Goal: Information Seeking & Learning: Learn about a topic

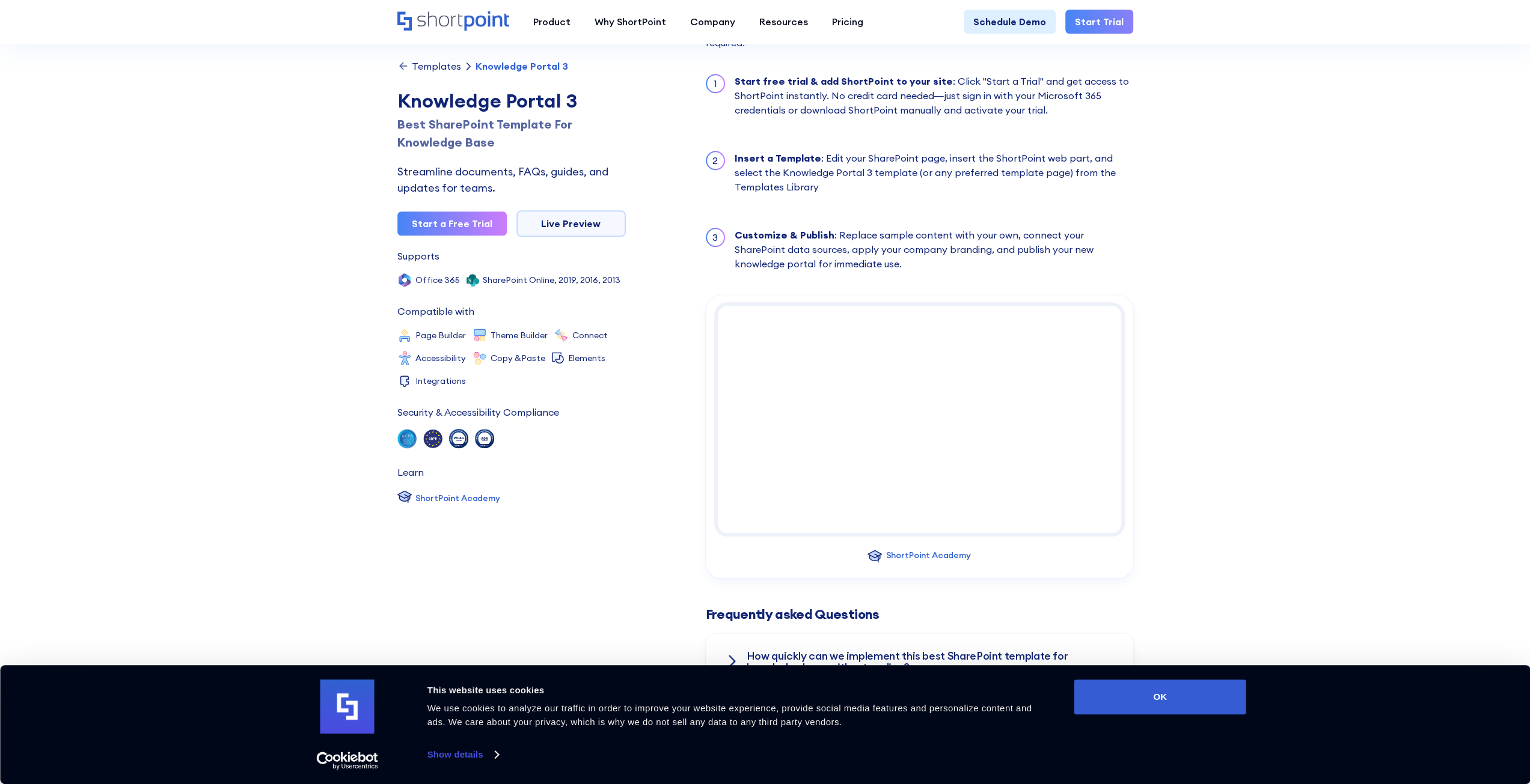
scroll to position [1322, 0]
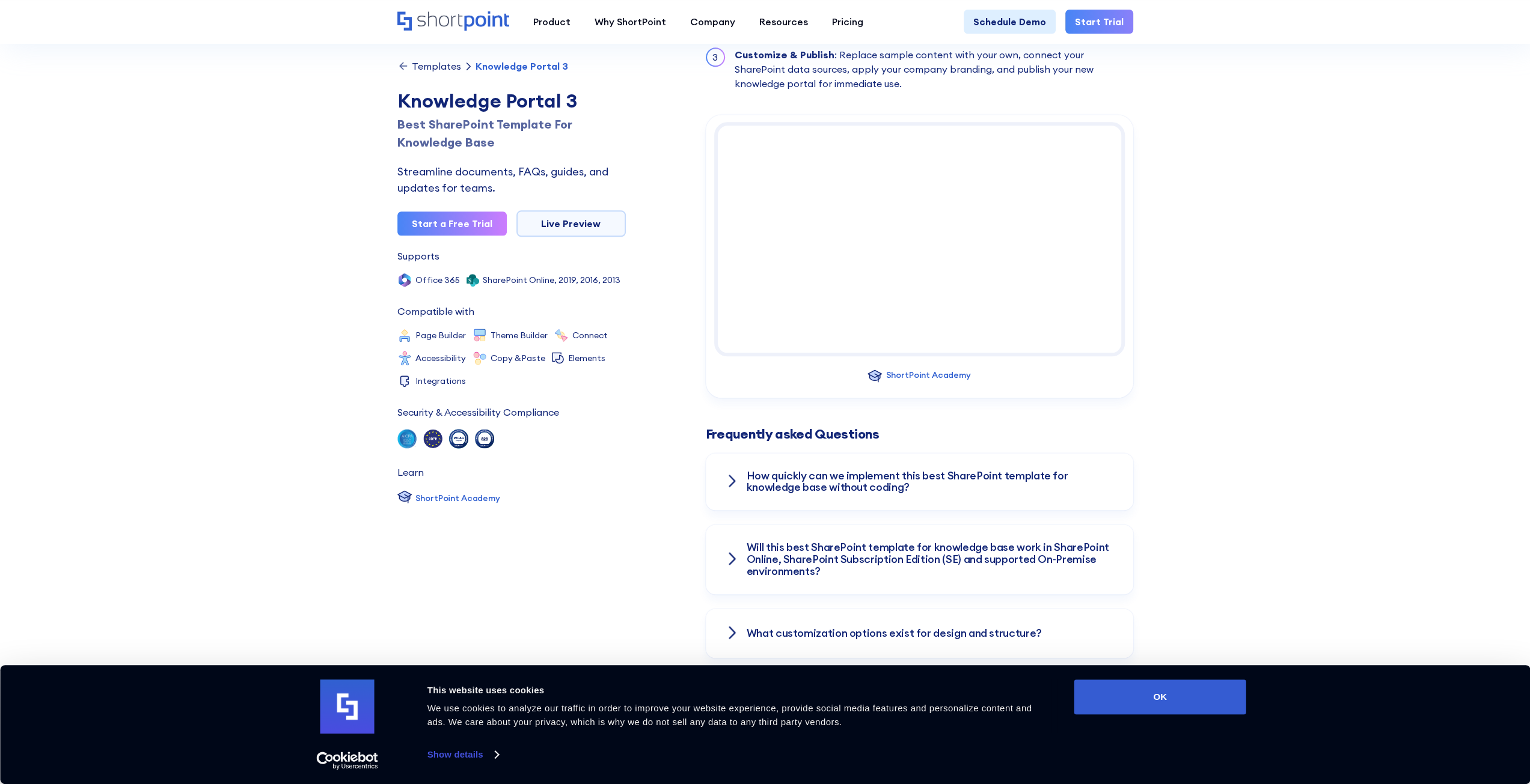
click at [722, 479] on div "How quickly can we implement this best SharePoint template for knowledge base w…" at bounding box center [919, 482] width 427 height 58
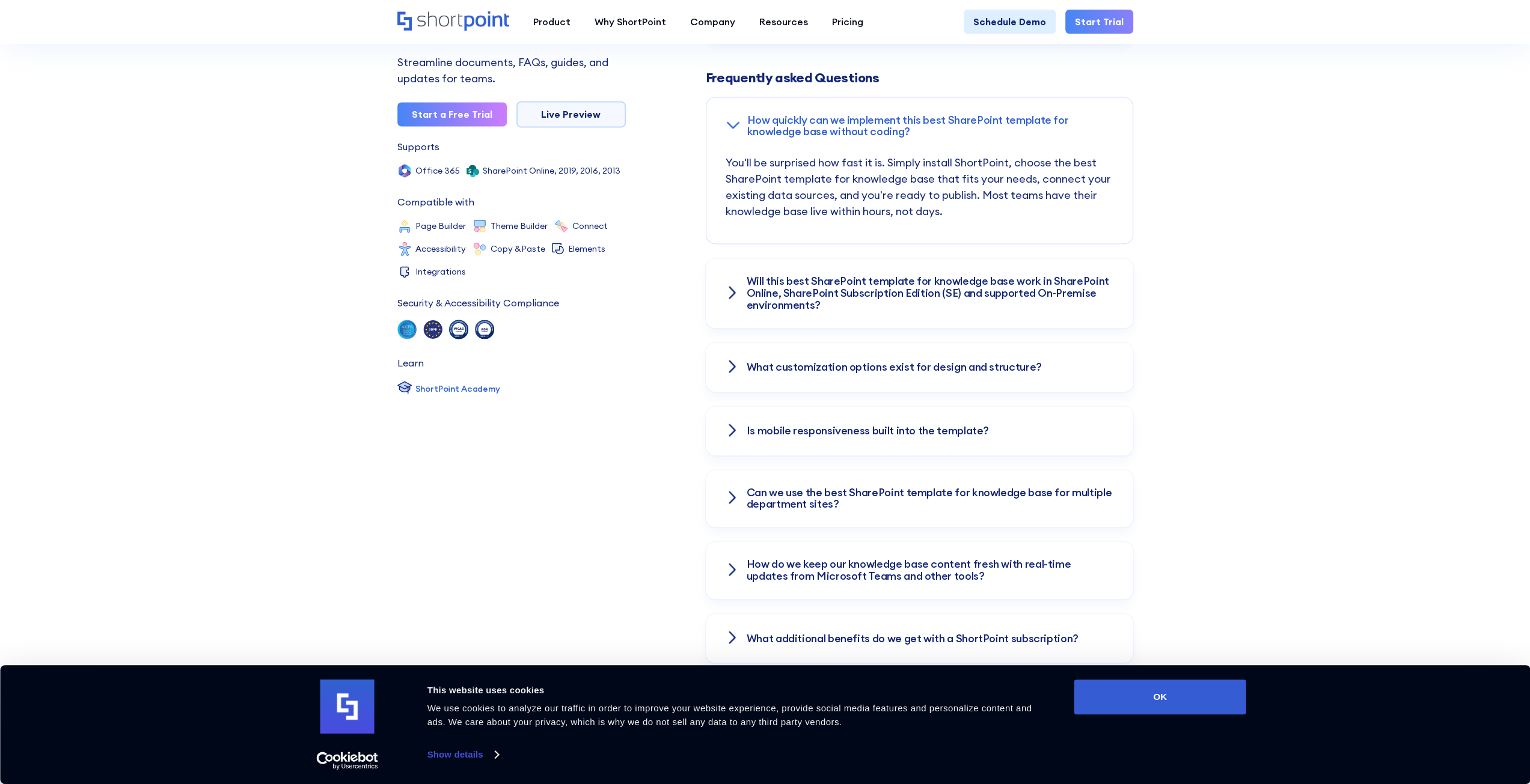
scroll to position [1683, 0]
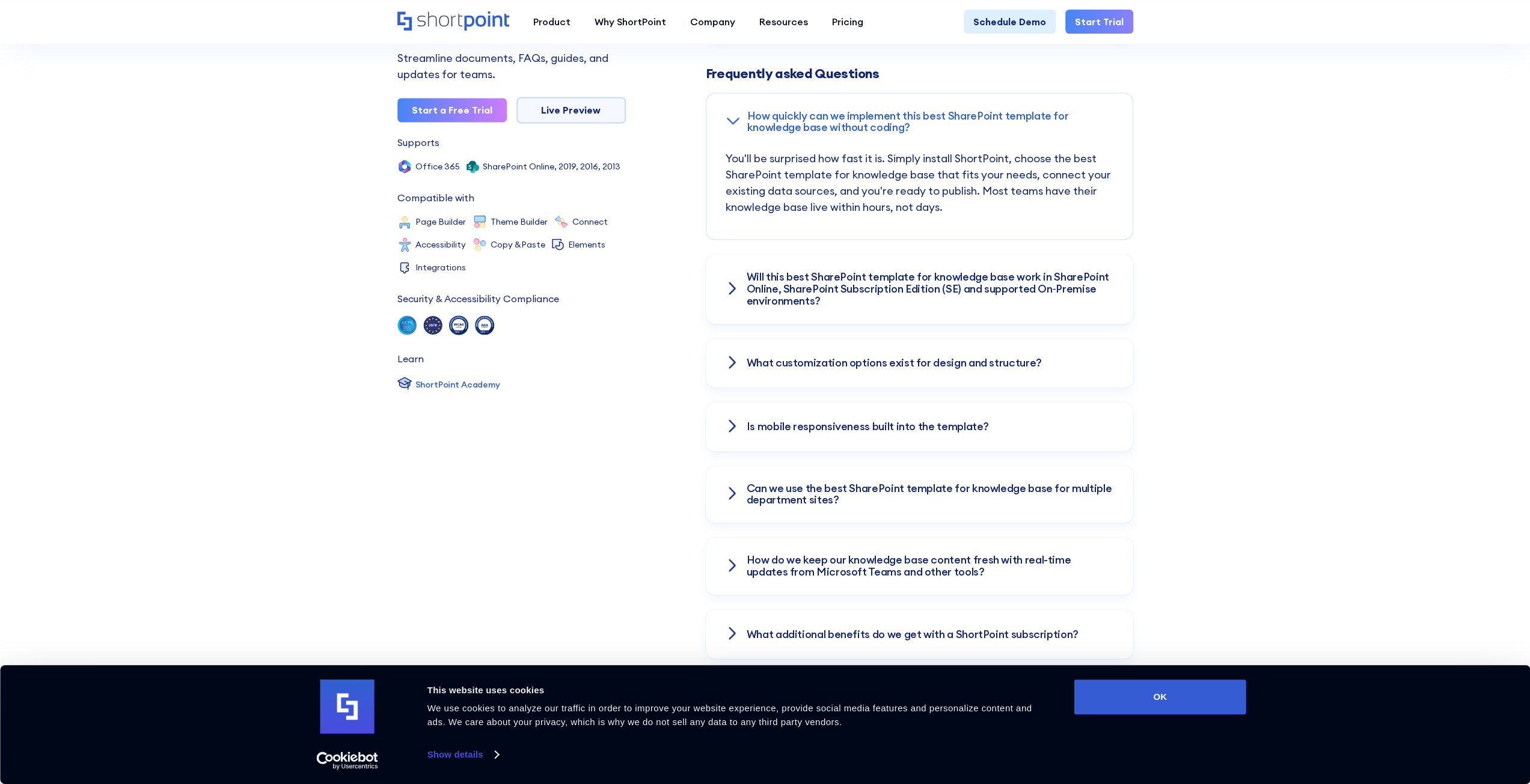
click at [733, 424] on icon at bounding box center [732, 425] width 5 height 11
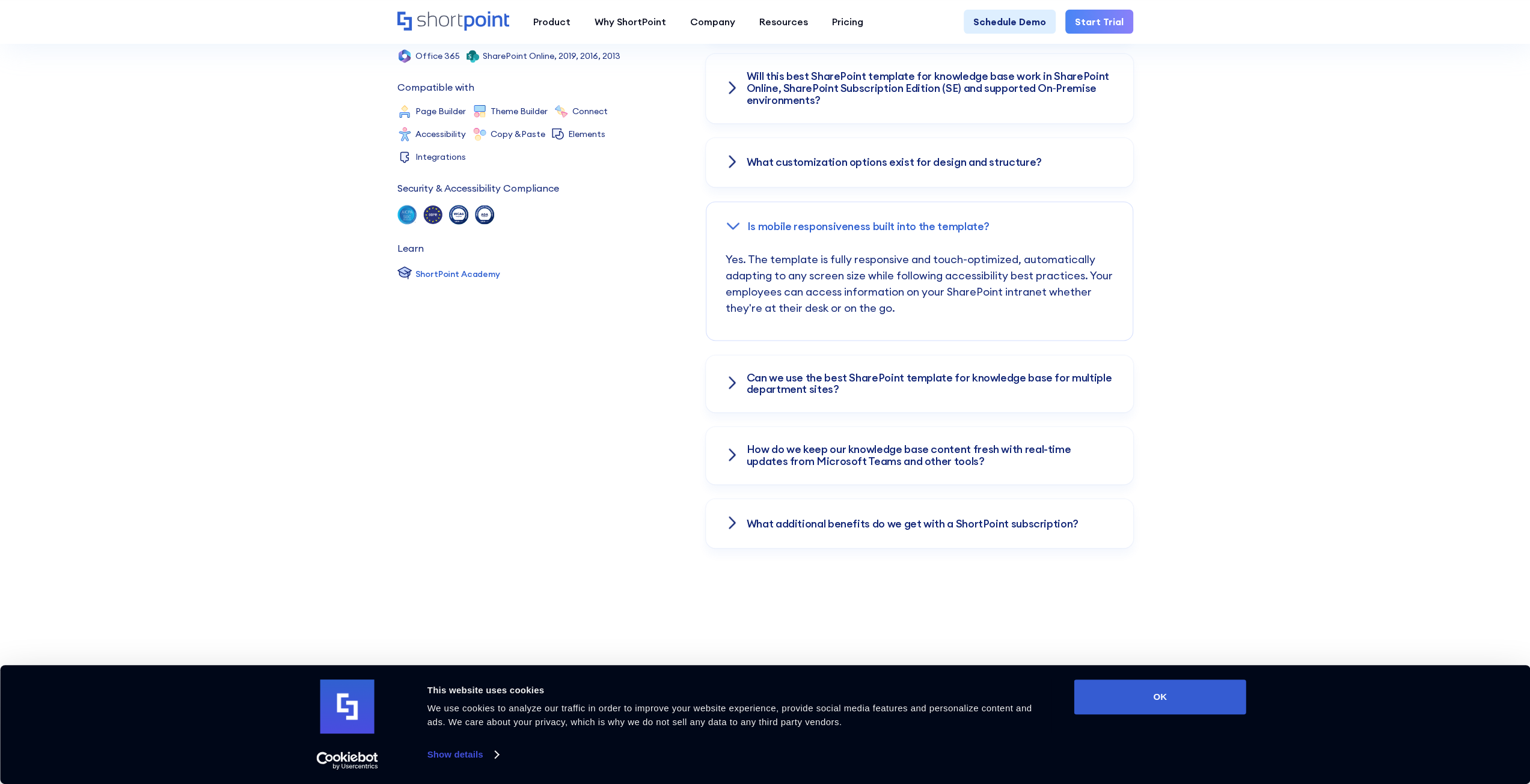
scroll to position [1803, 0]
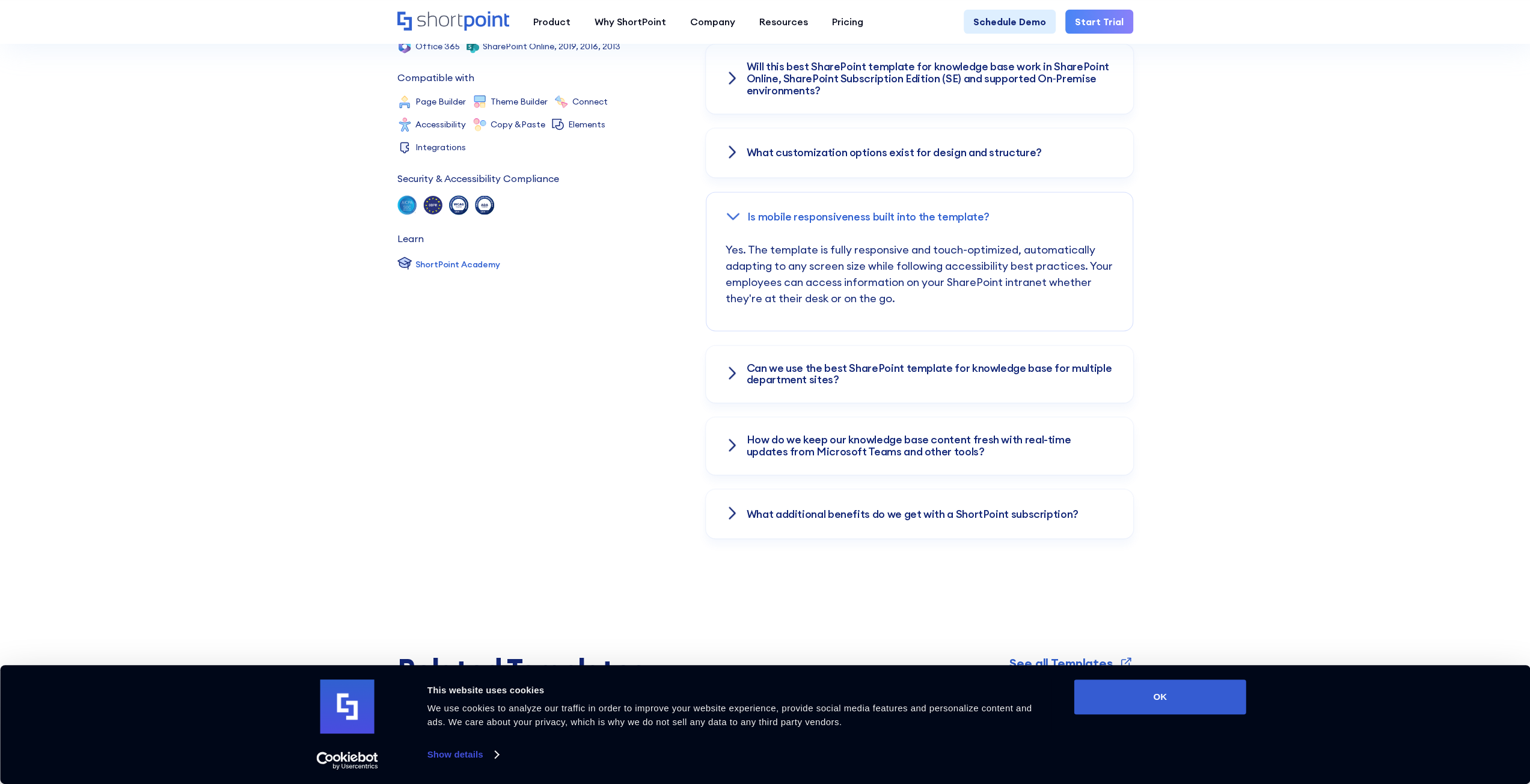
click at [728, 444] on icon at bounding box center [732, 445] width 14 height 14
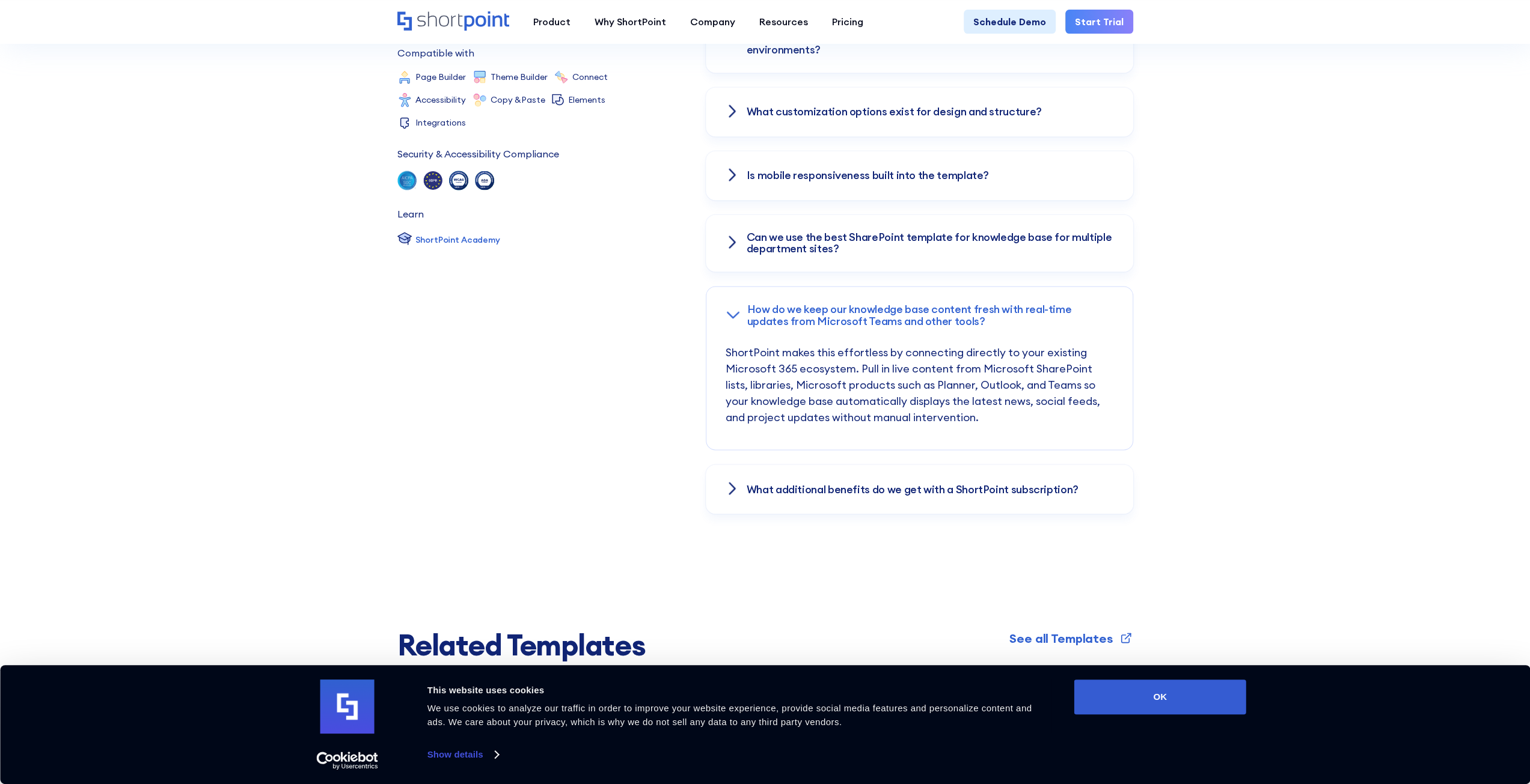
scroll to position [1863, 0]
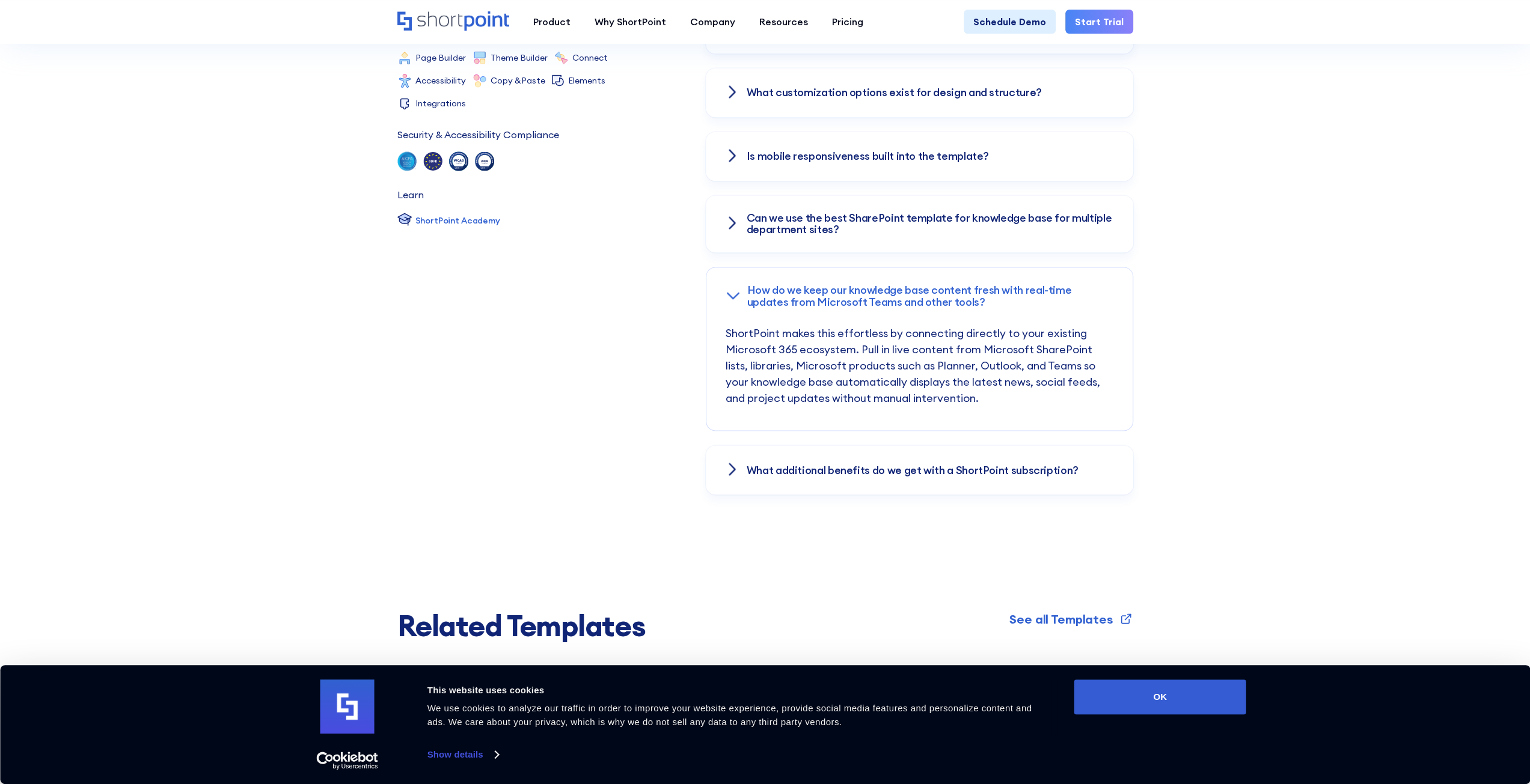
click at [726, 483] on div "What additional benefits do we get with a ShortPoint subscription?" at bounding box center [919, 469] width 427 height 49
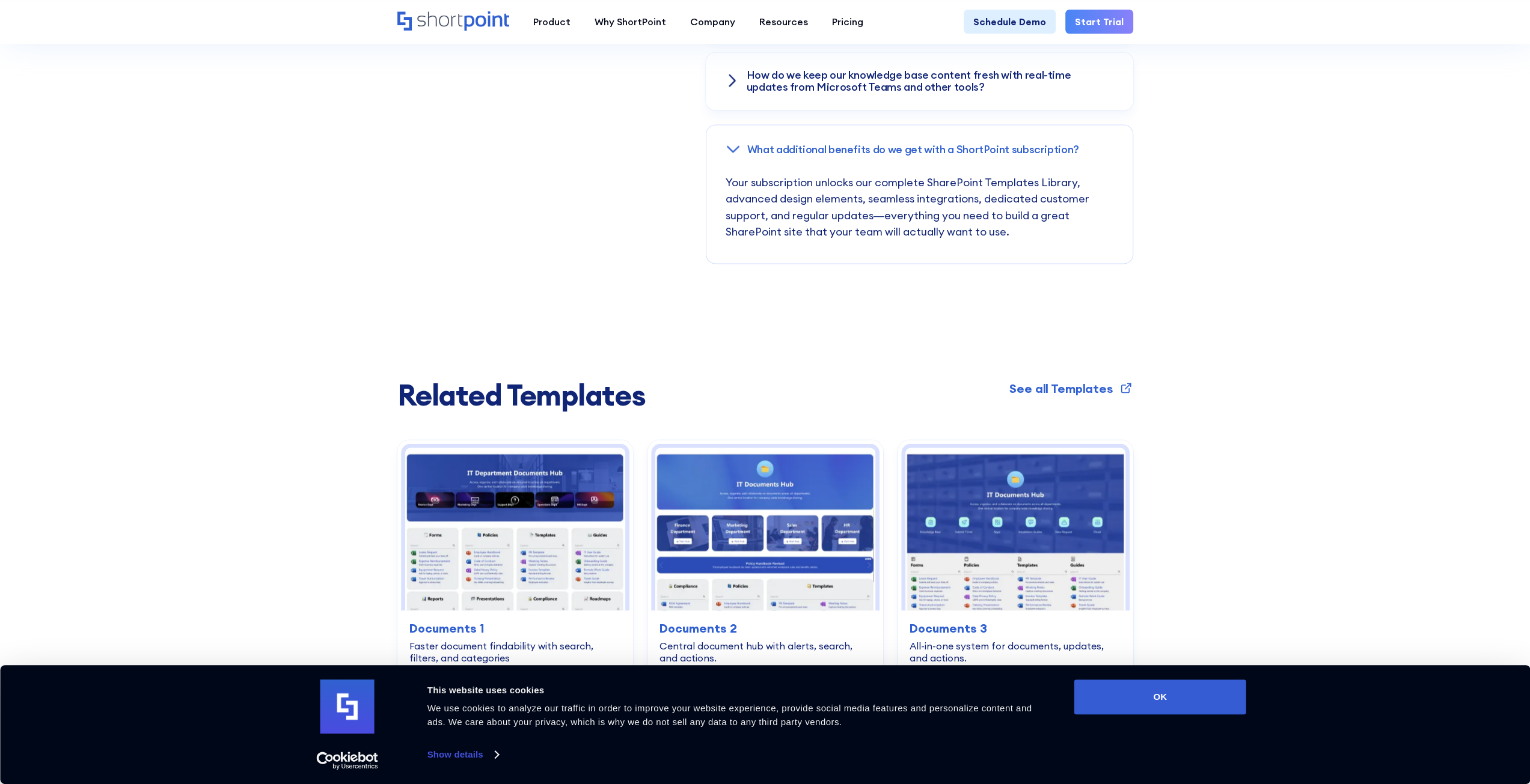
scroll to position [2103, 0]
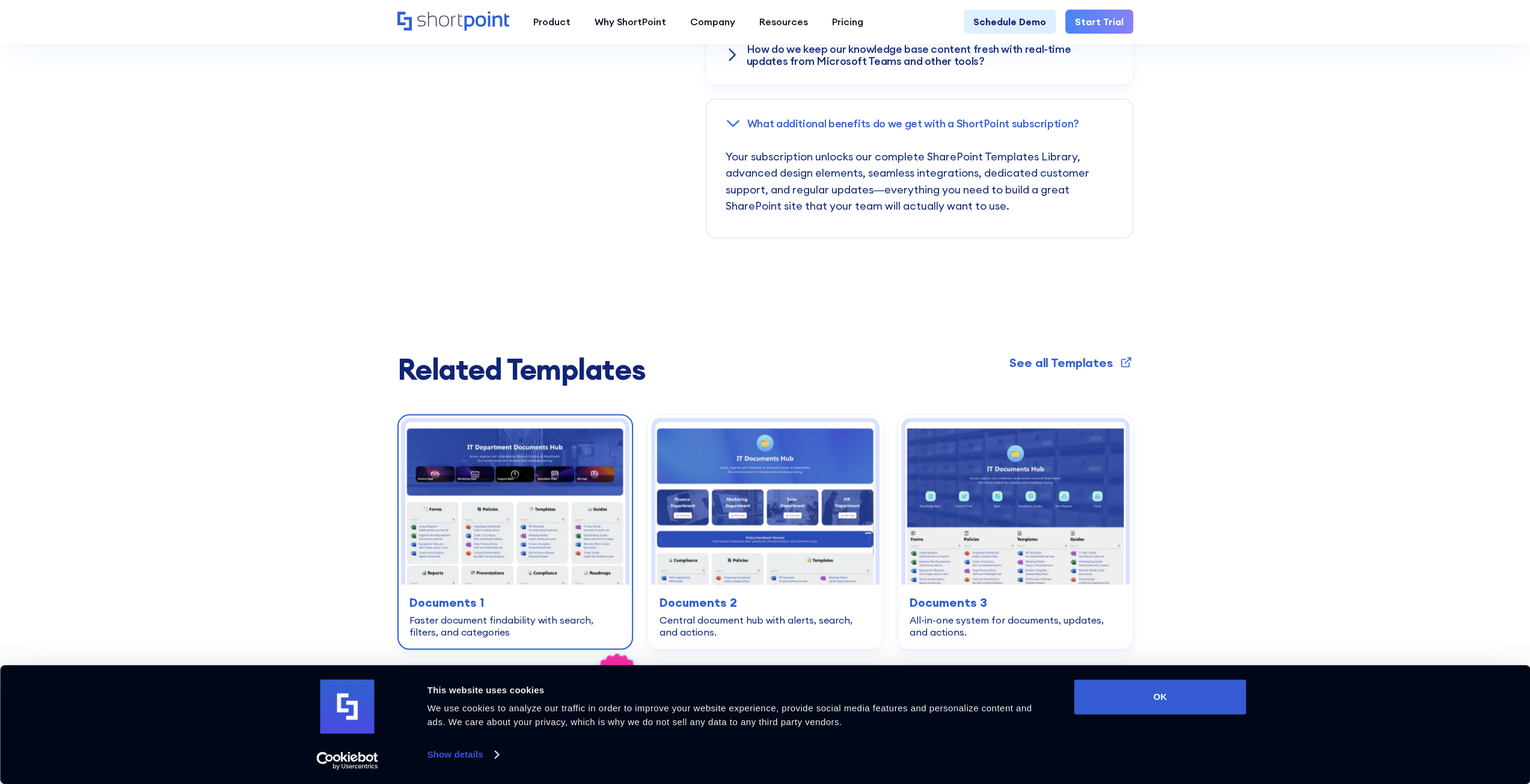
click at [488, 488] on img at bounding box center [515, 504] width 220 height 163
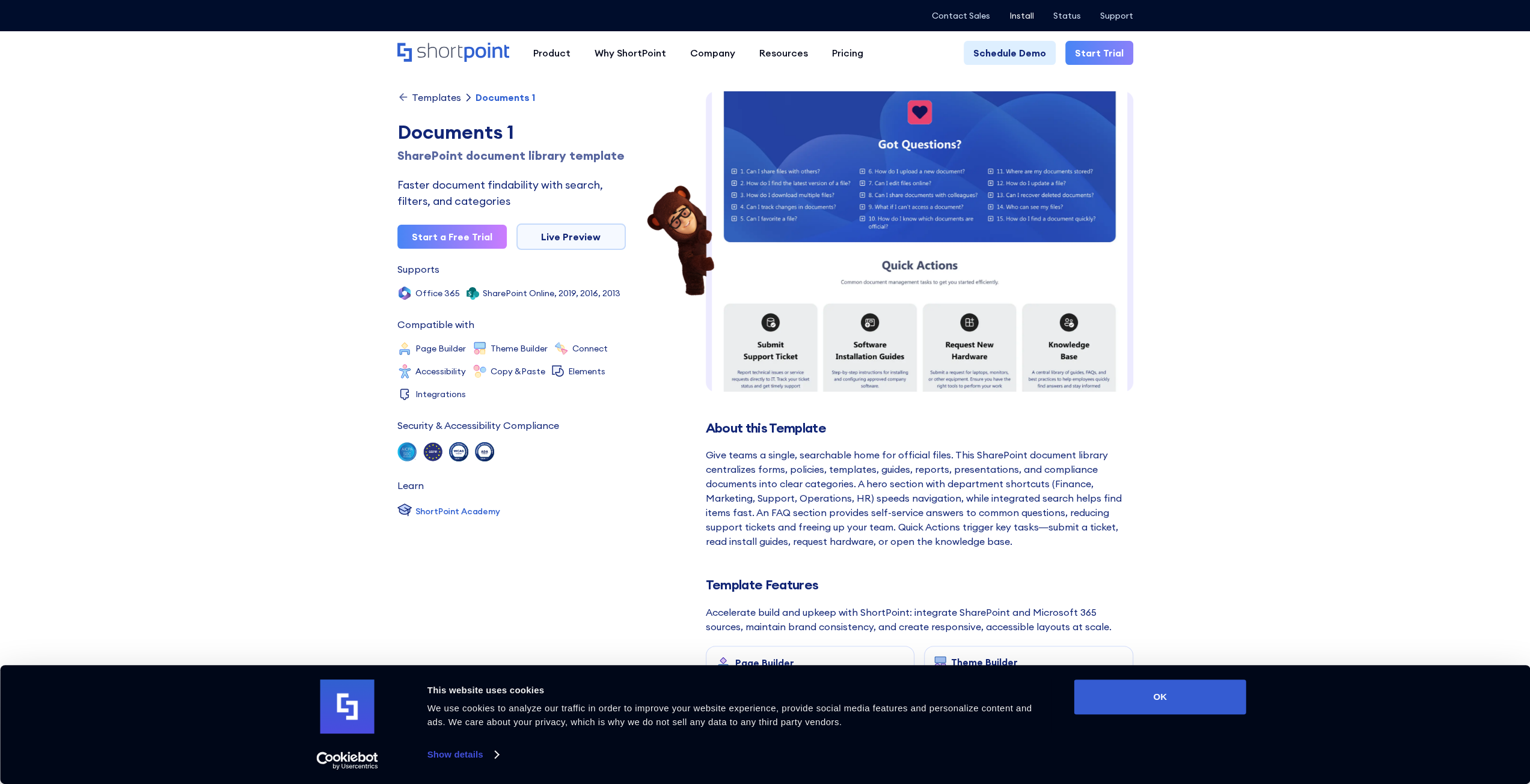
scroll to position [421, 0]
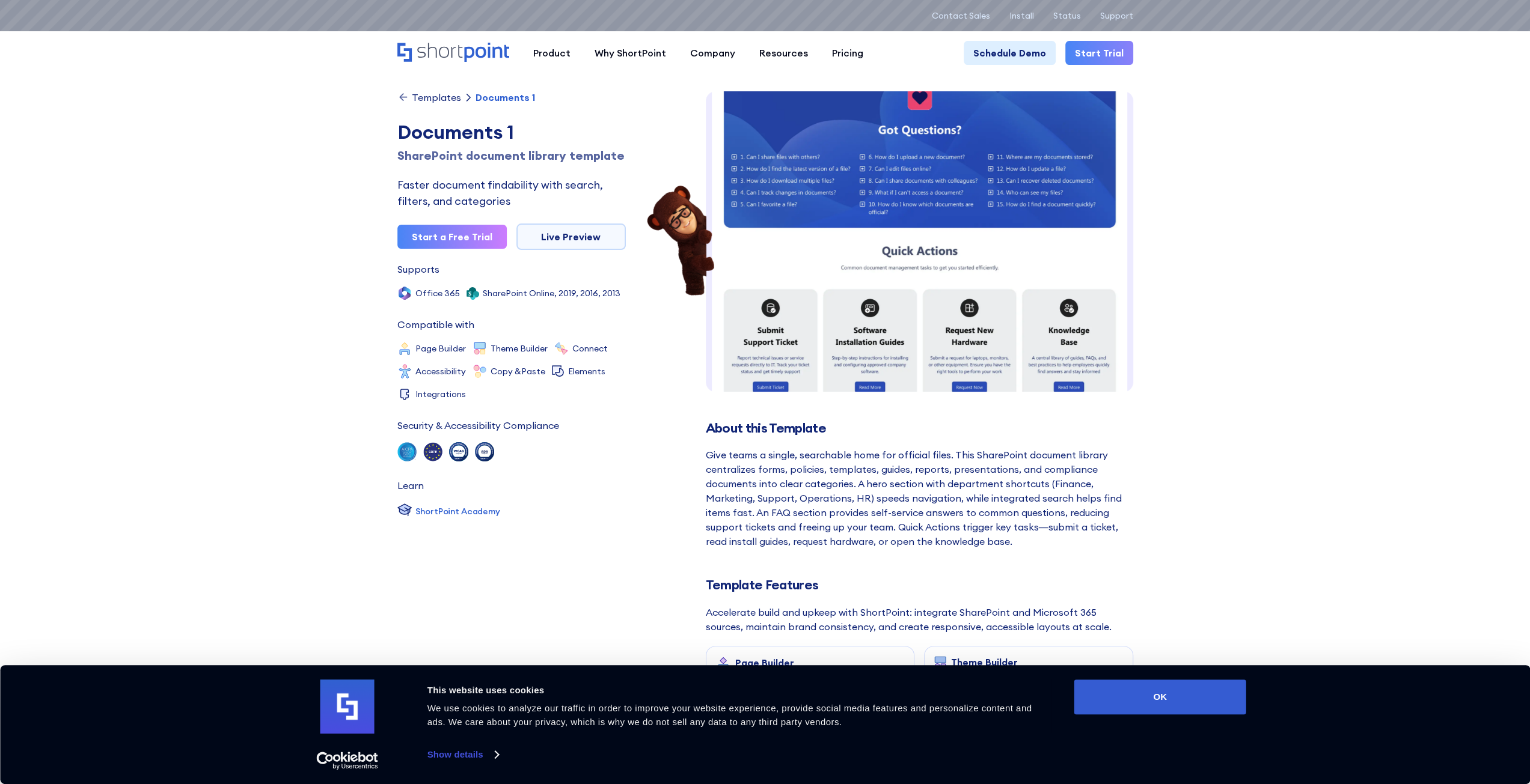
click at [430, 98] on div "Templates" at bounding box center [436, 97] width 49 height 9
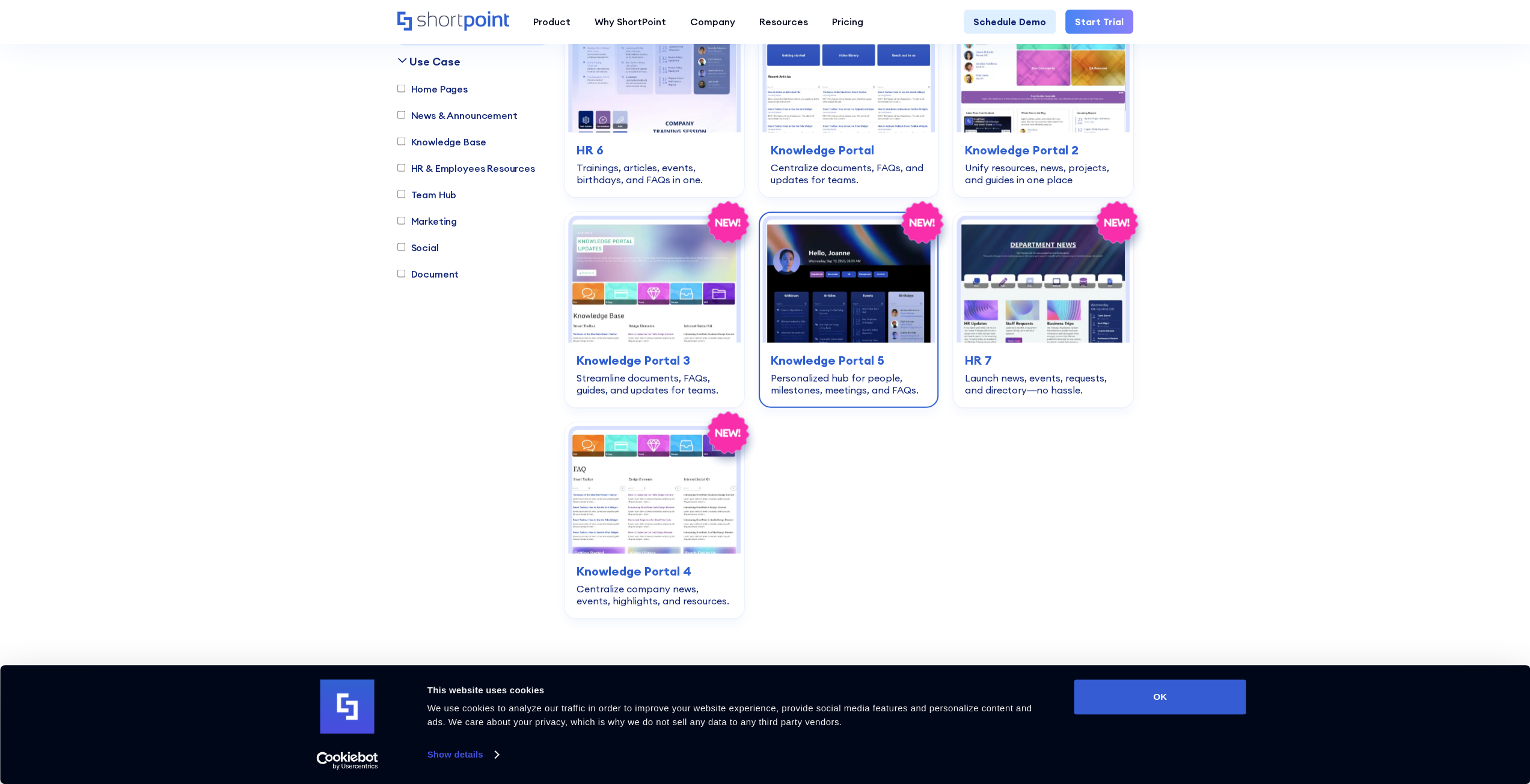
scroll to position [2584, 0]
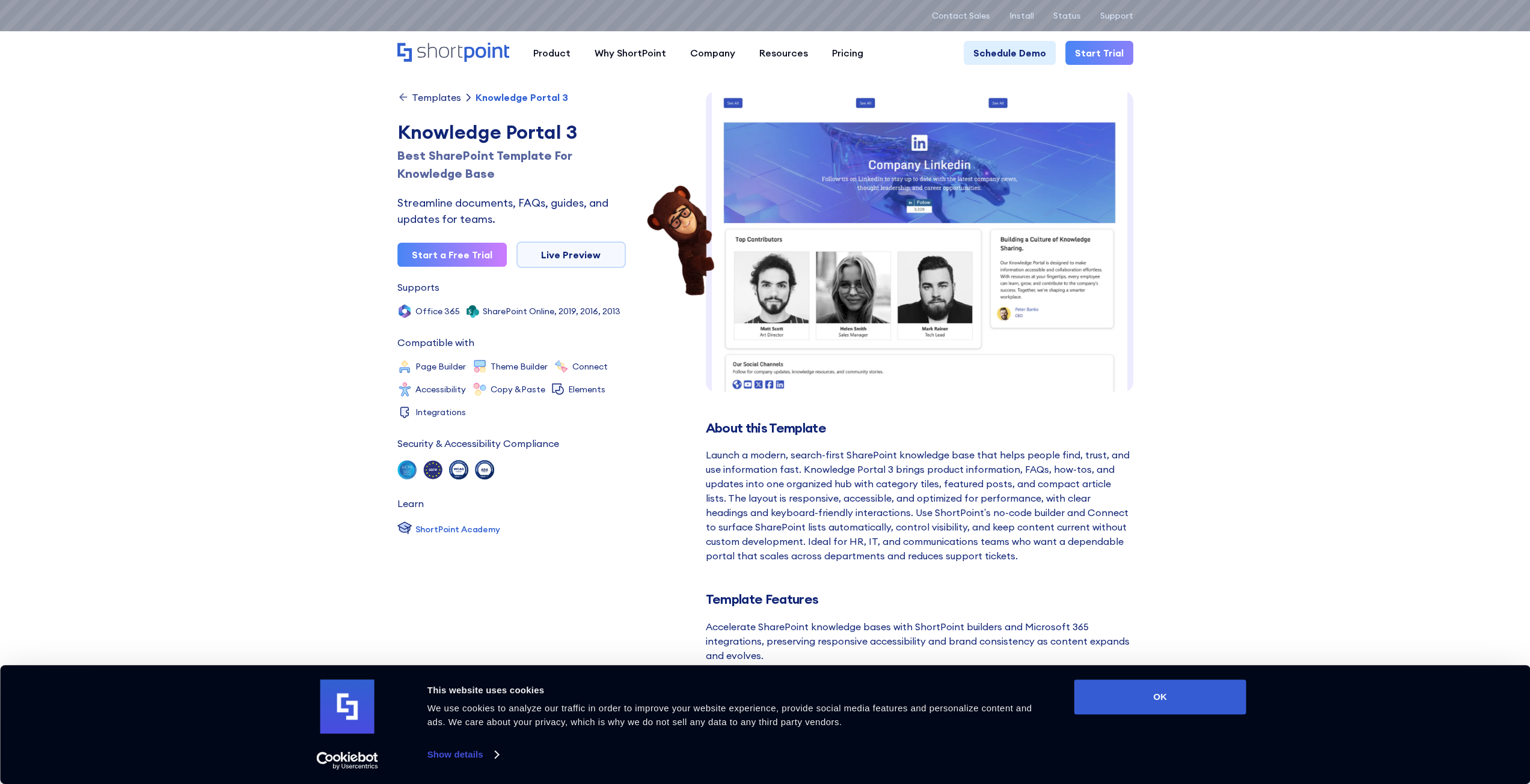
scroll to position [402, 0]
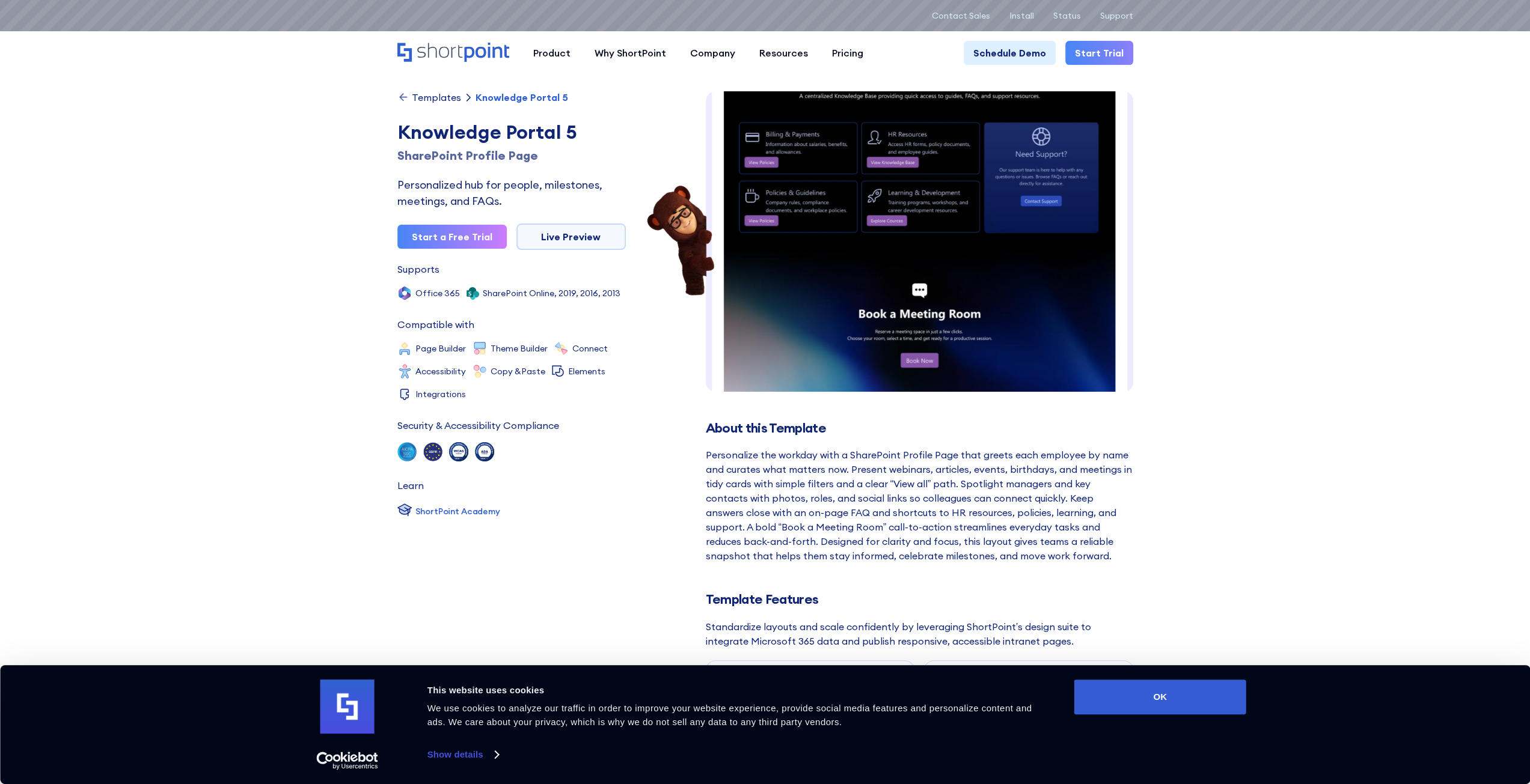
scroll to position [735, 0]
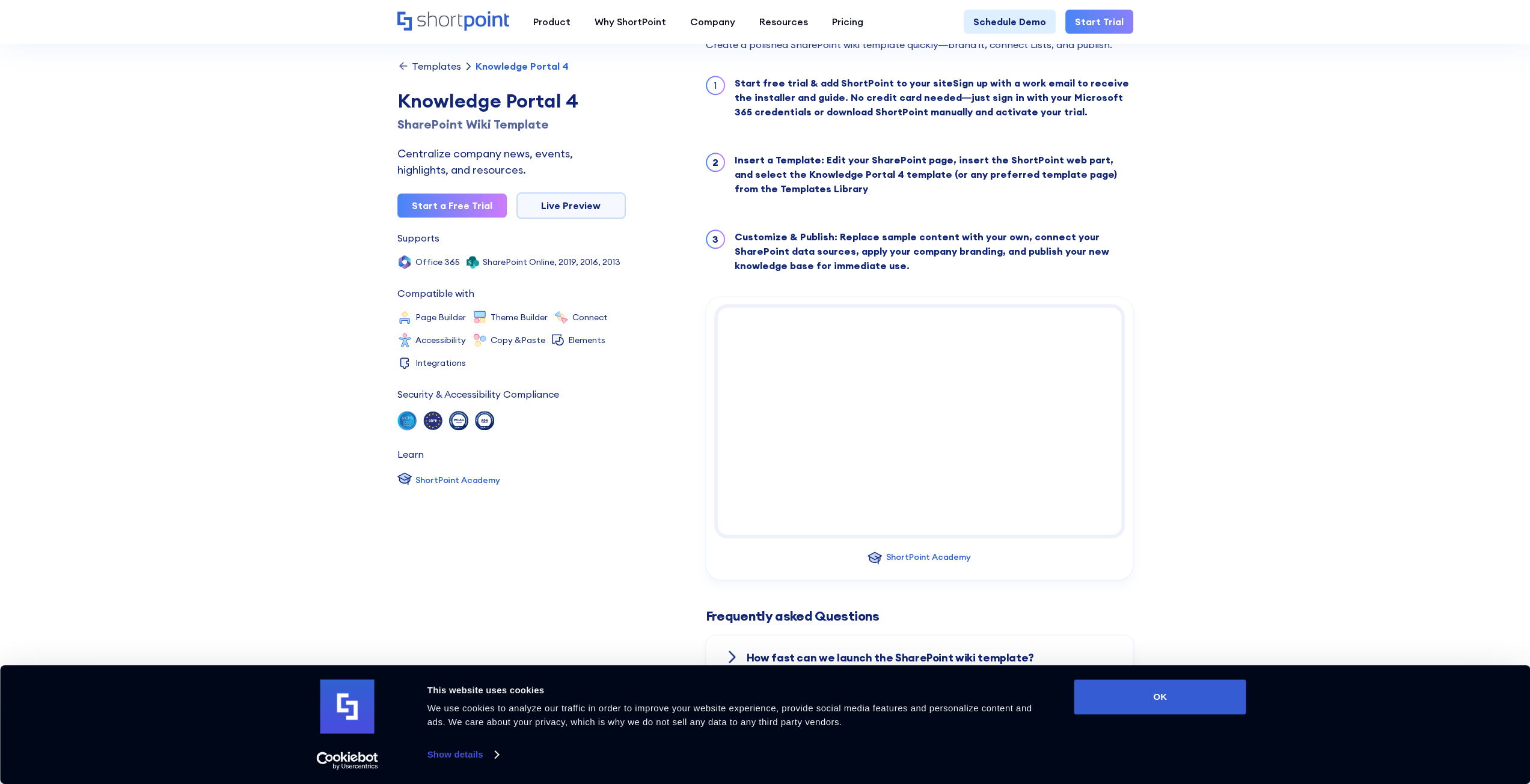
scroll to position [1262, 0]
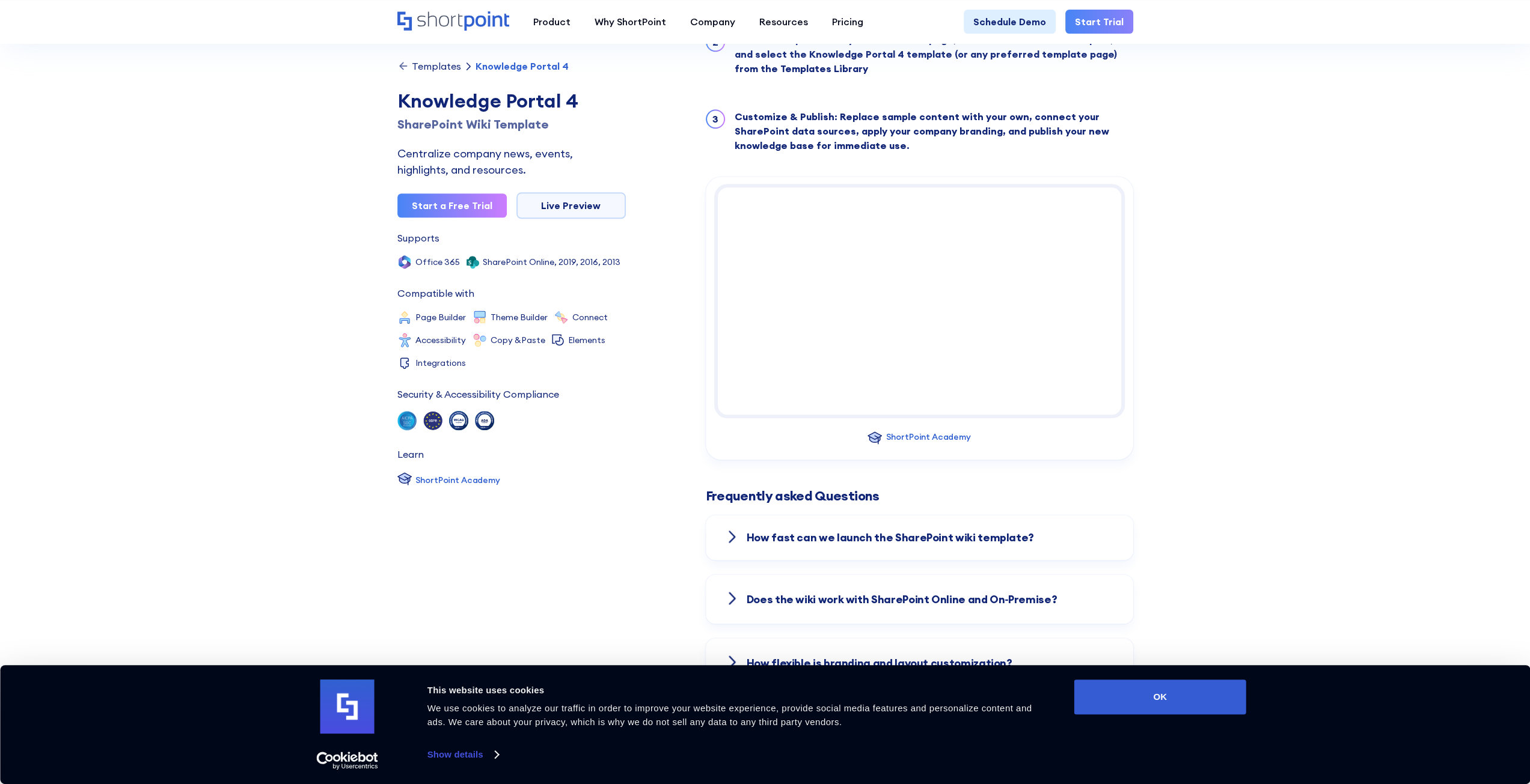
click at [733, 592] on icon at bounding box center [732, 599] width 14 height 14
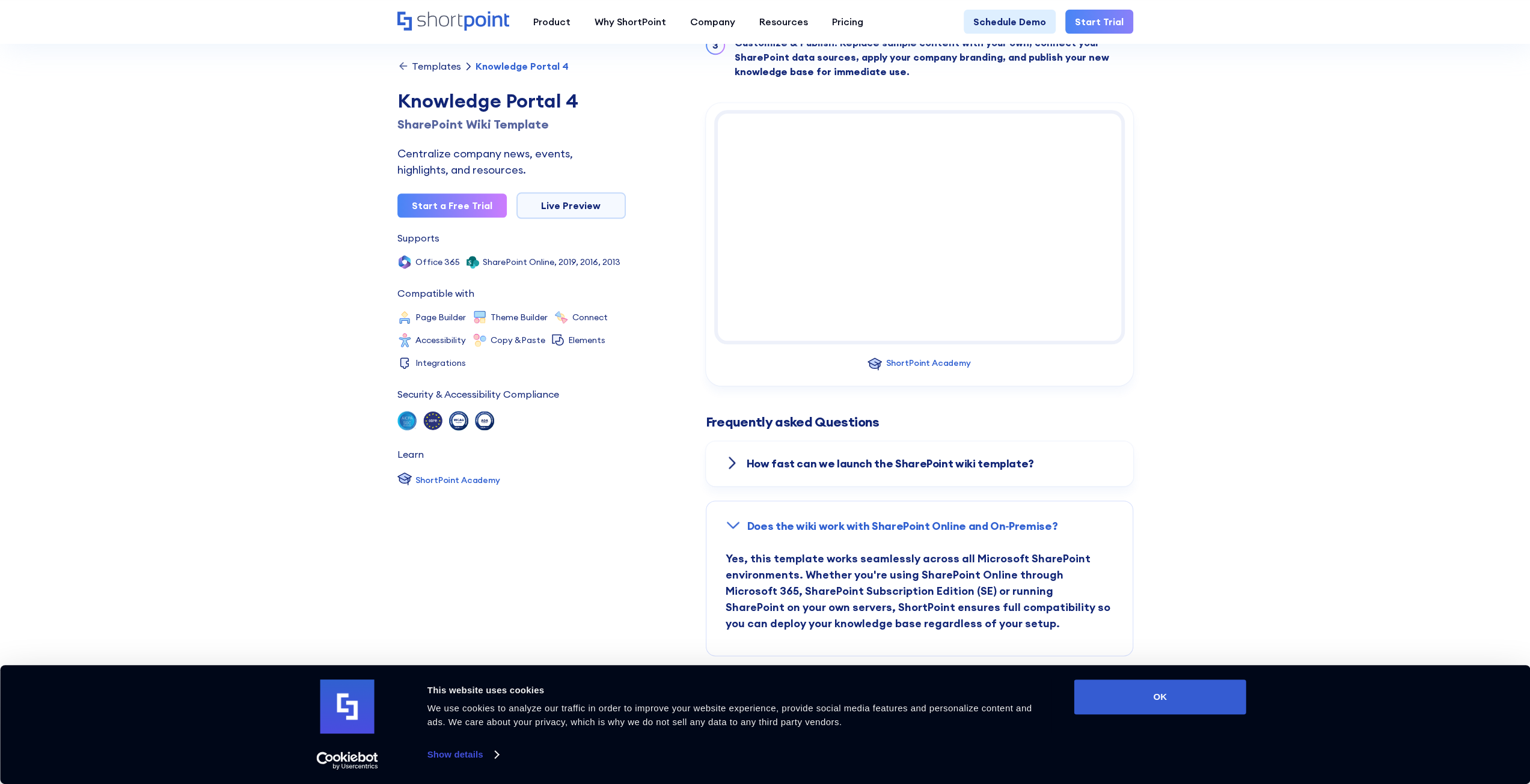
scroll to position [1442, 0]
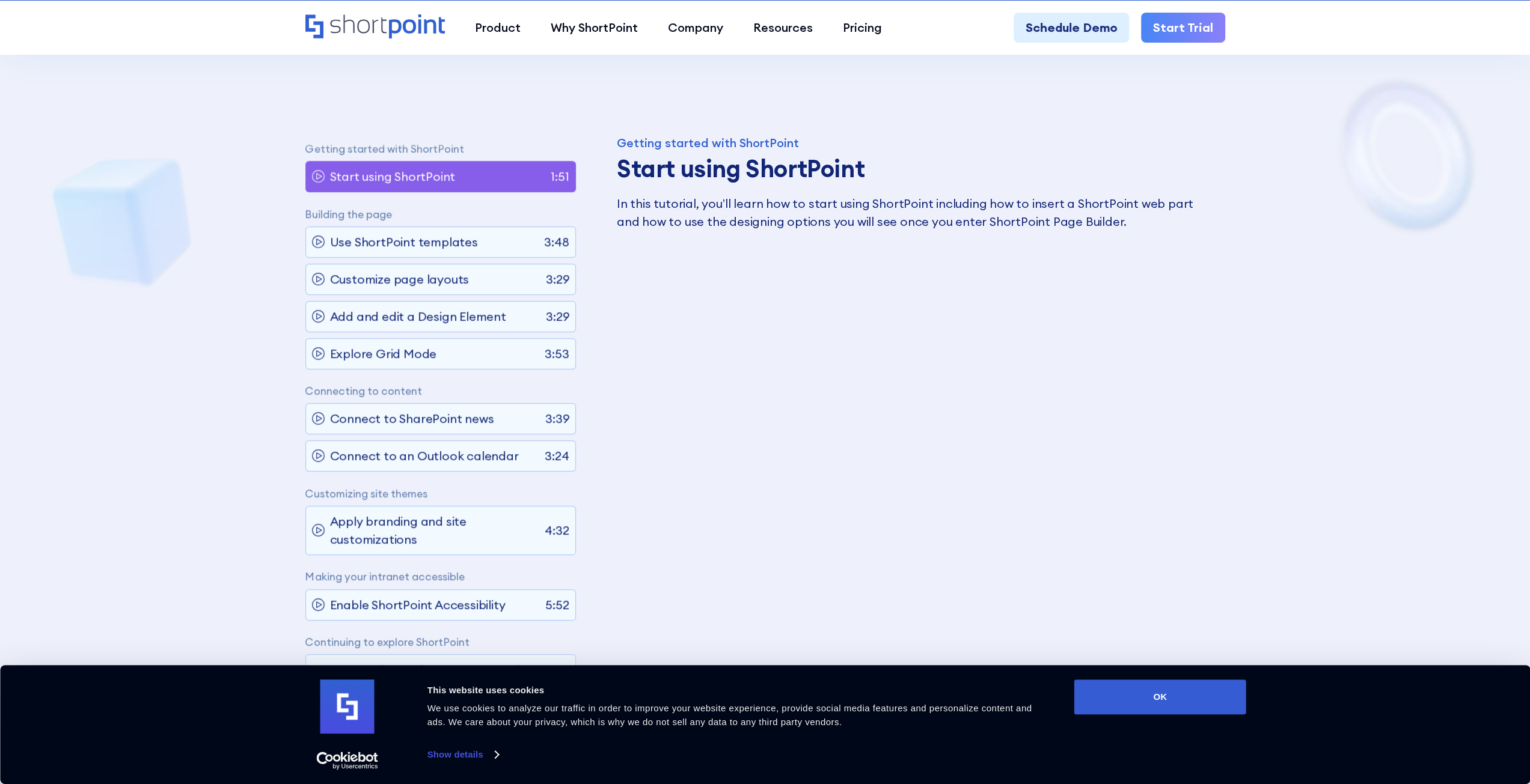
scroll to position [721, 0]
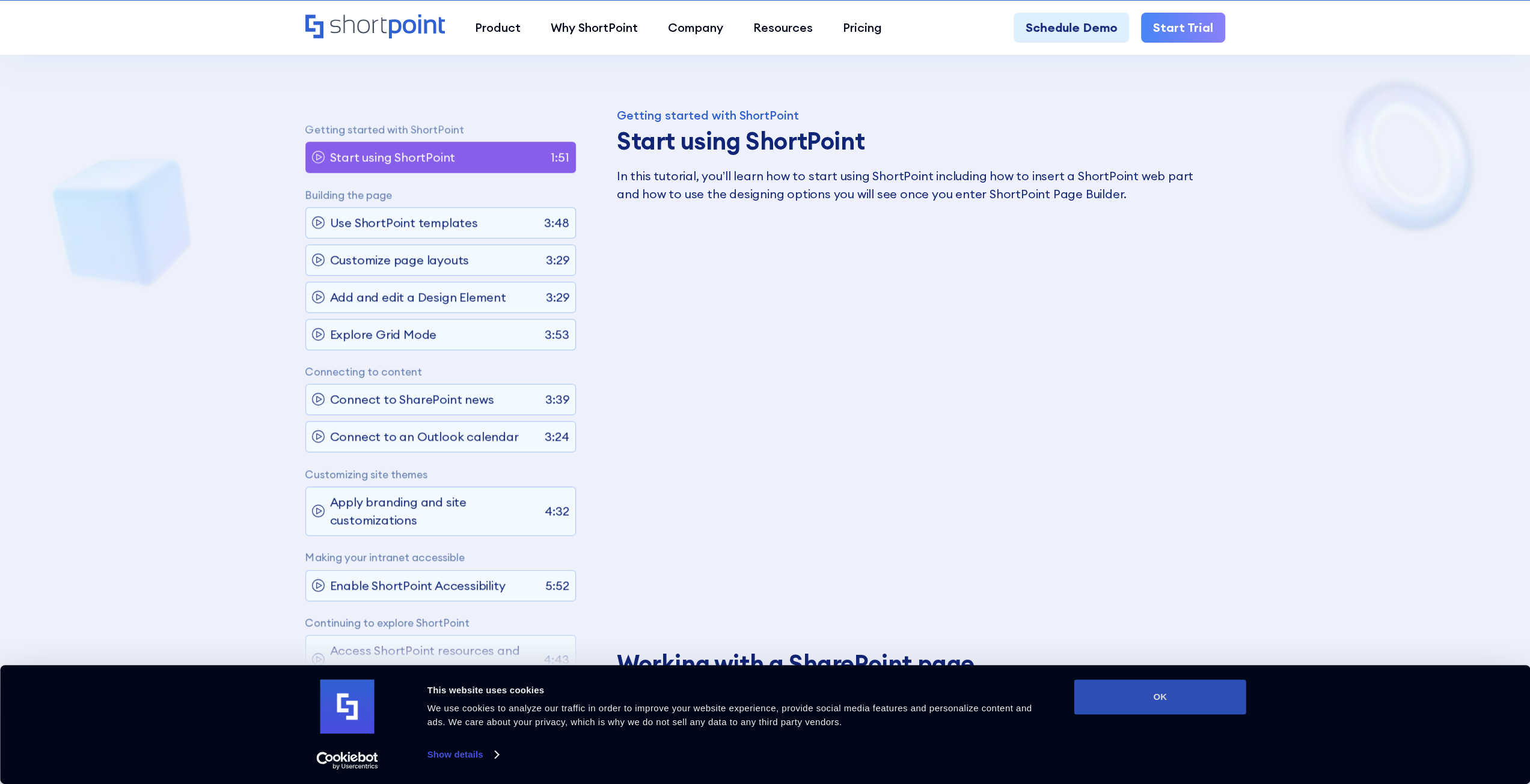
click at [1144, 693] on button "OK" at bounding box center [1159, 697] width 172 height 35
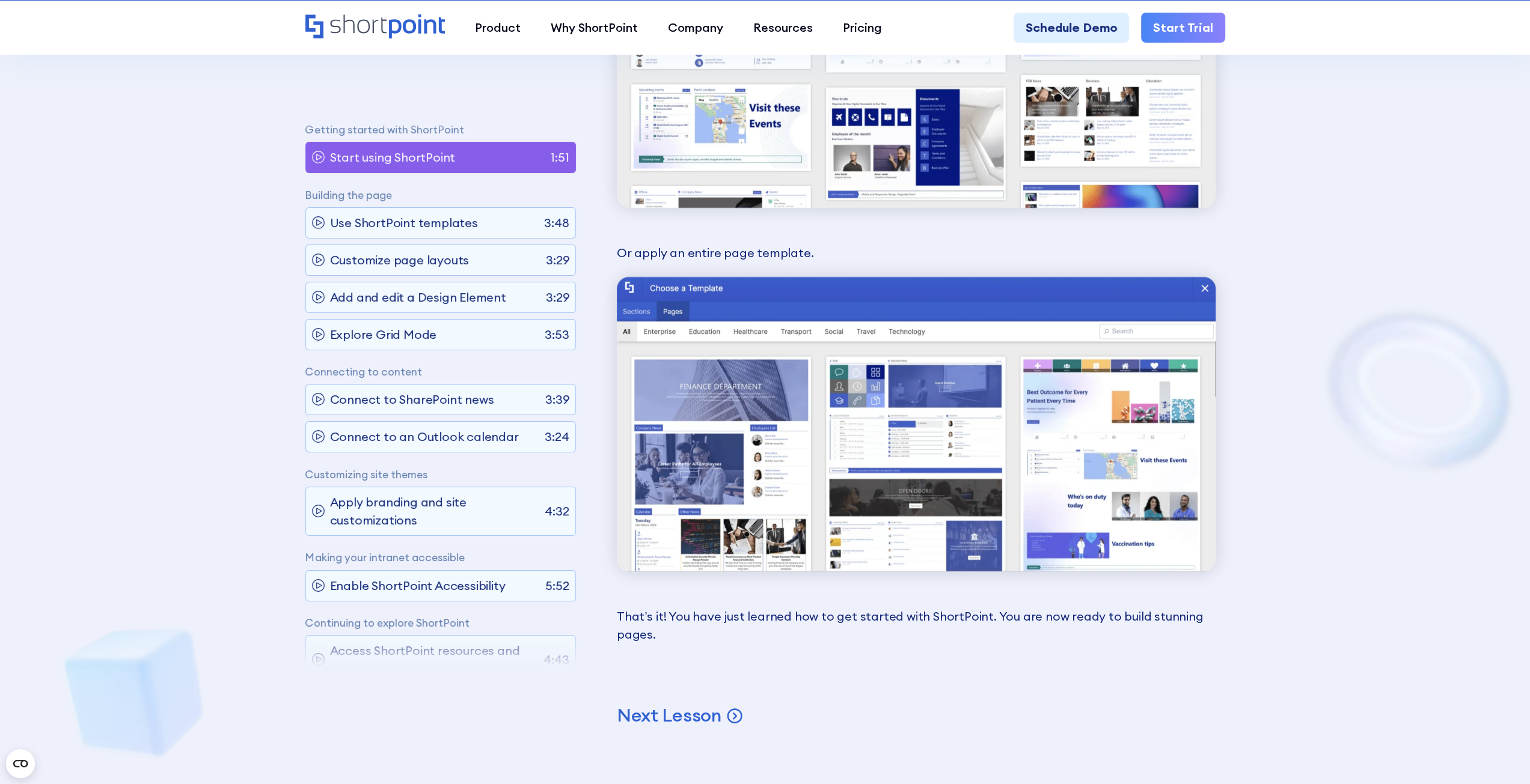
scroll to position [4808, 0]
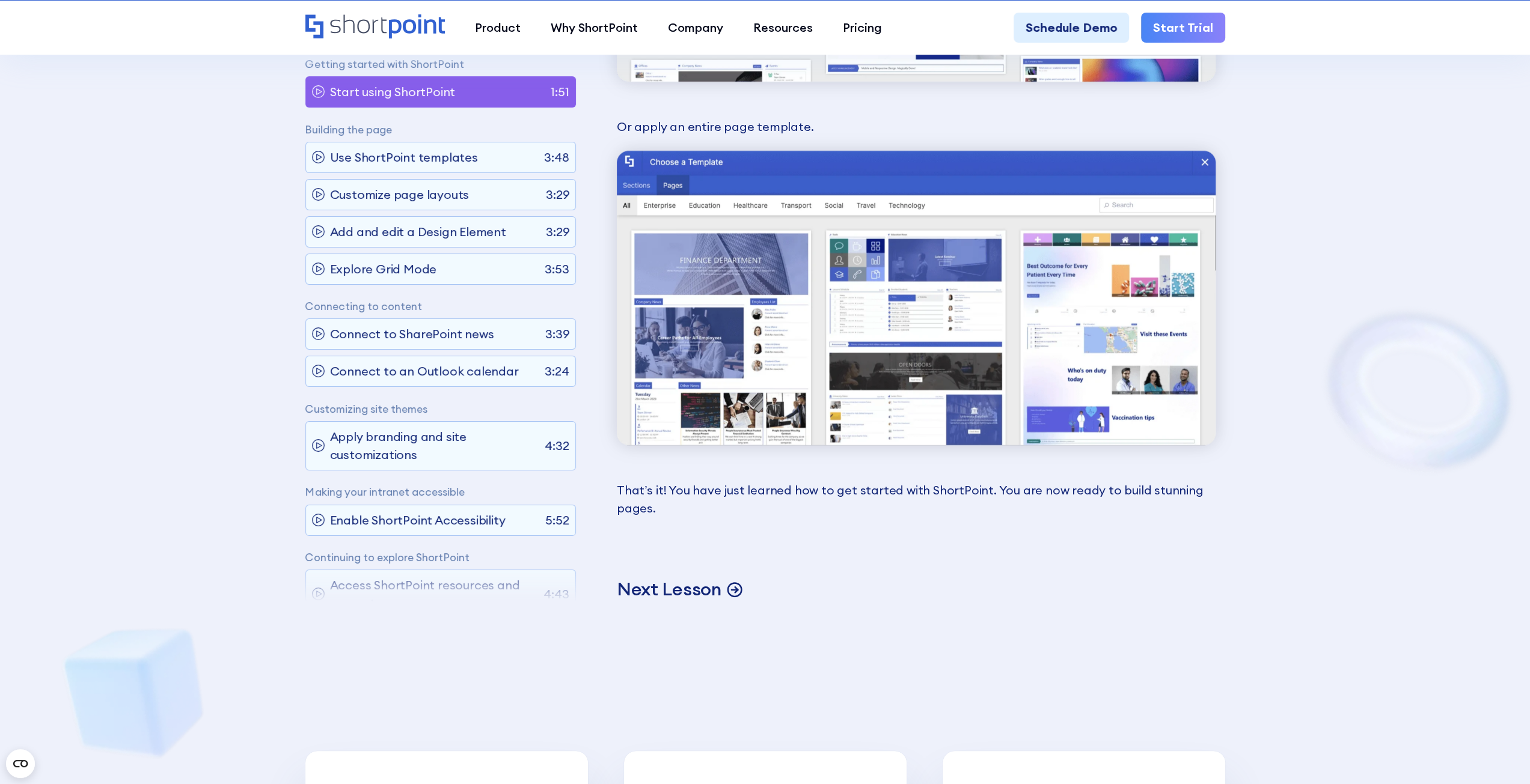
click at [670, 585] on p "Next Lesson" at bounding box center [669, 589] width 104 height 24
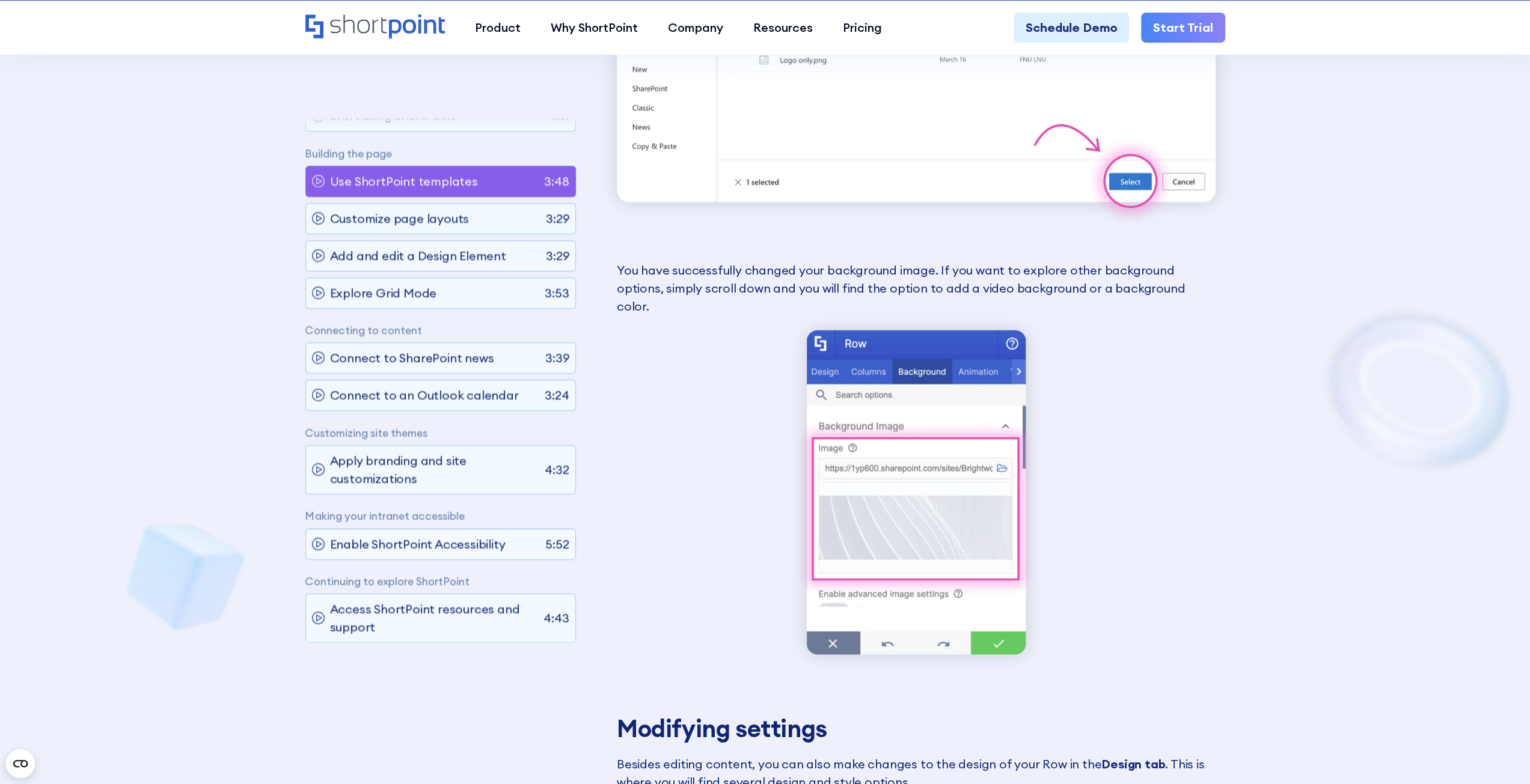
scroll to position [7422, 0]
